Goal: Task Accomplishment & Management: Use online tool/utility

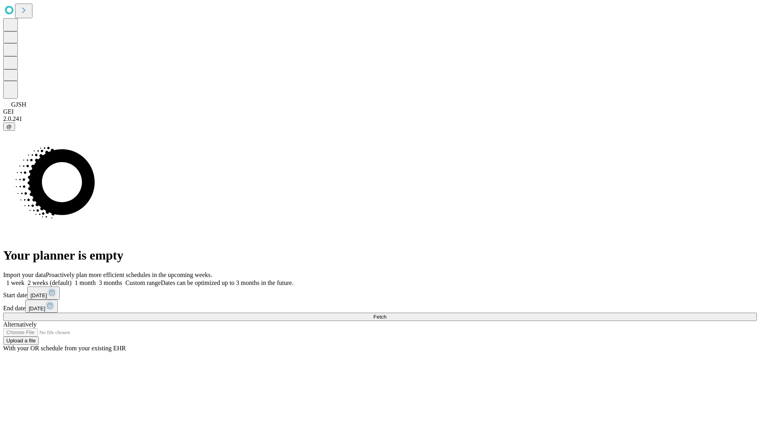
click at [386, 314] on span "Fetch" at bounding box center [379, 317] width 13 height 6
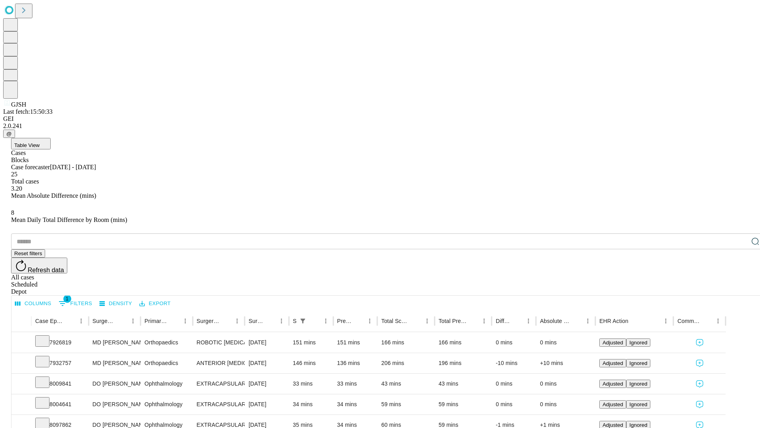
scroll to position [26, 0]
click at [46, 357] on icon at bounding box center [42, 361] width 8 height 8
